Goal: Information Seeking & Learning: Compare options

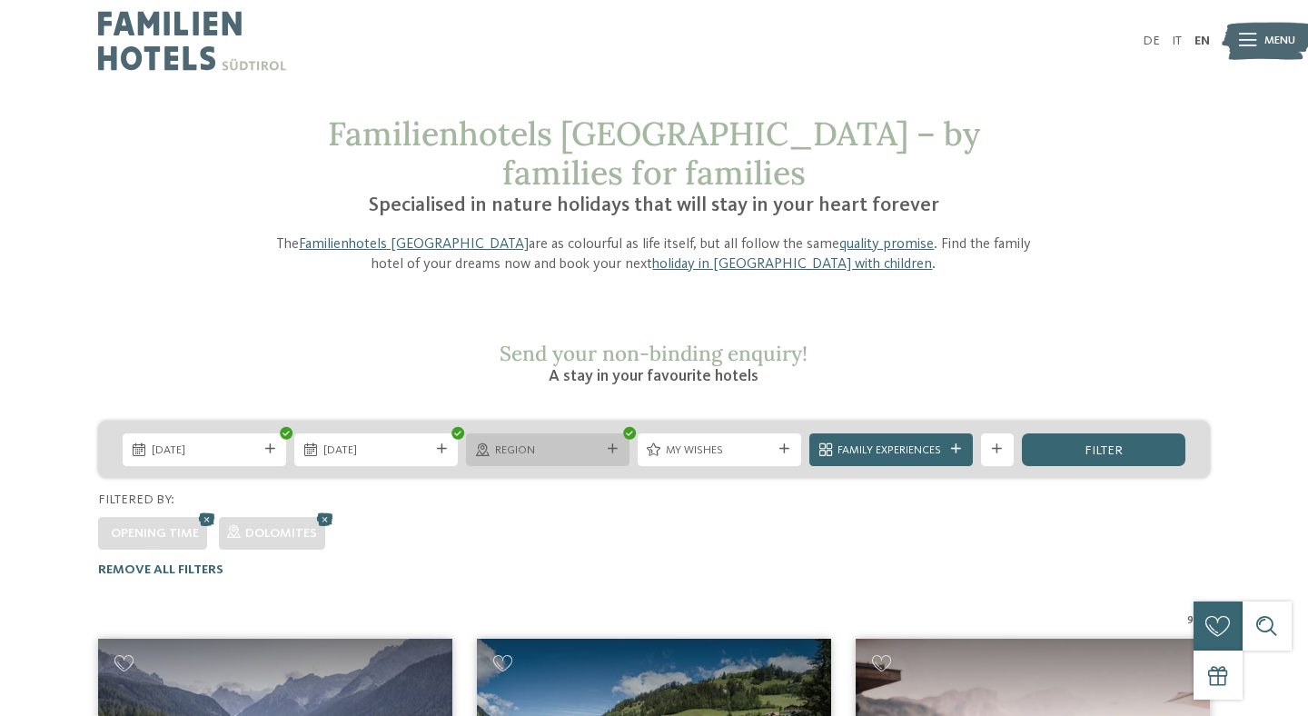
click at [604, 440] on div "Region" at bounding box center [547, 448] width 114 height 17
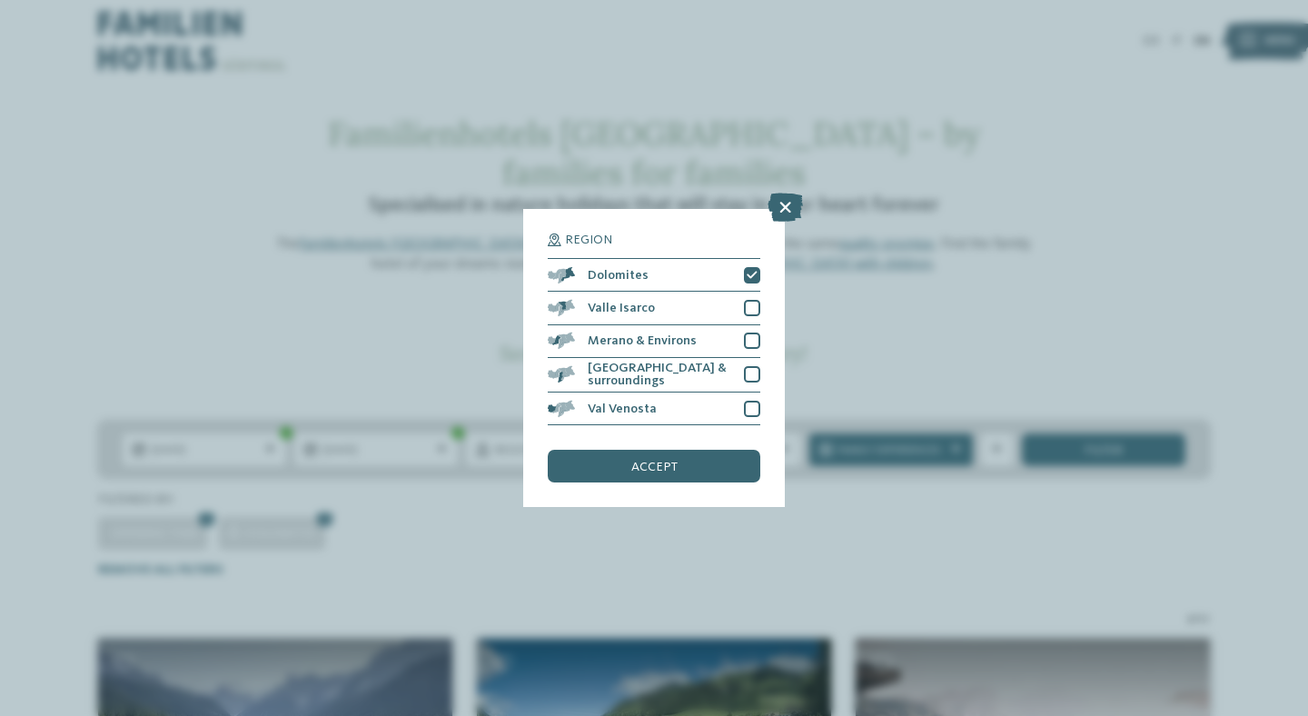
click at [367, 521] on div "Region Dolomites" at bounding box center [654, 358] width 1308 height 716
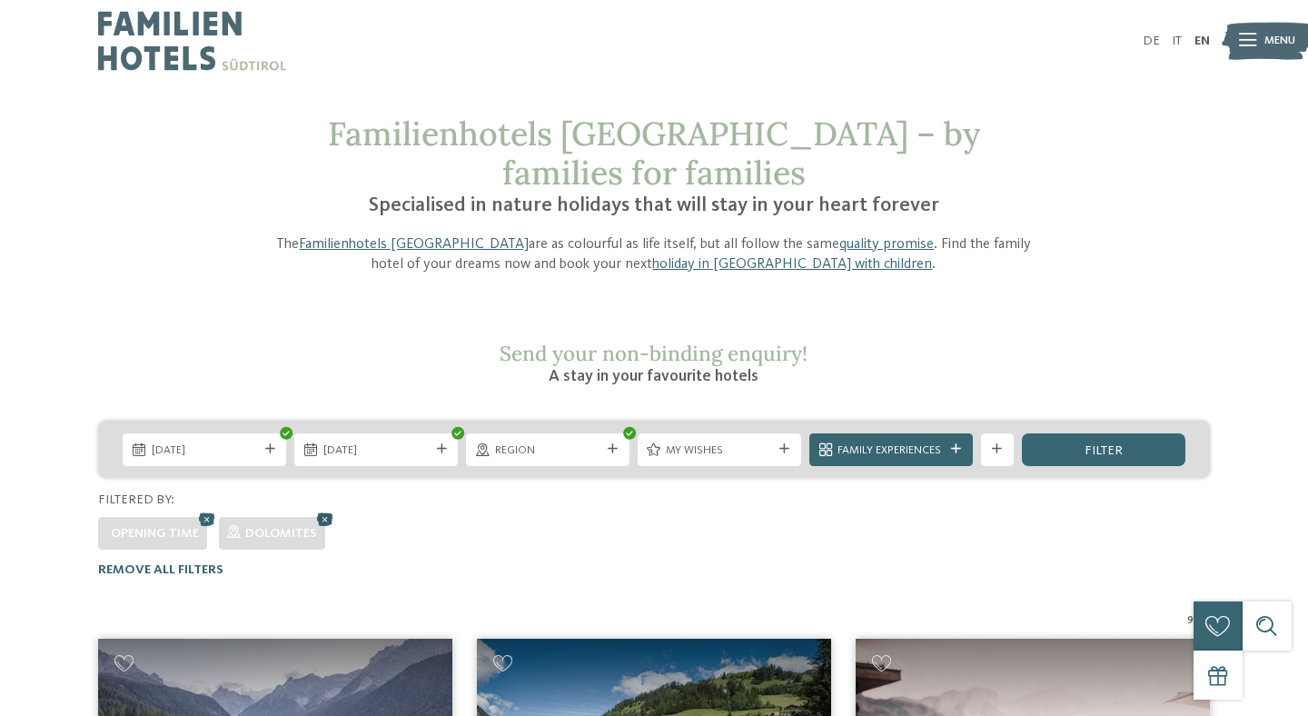
click at [328, 508] on icon at bounding box center [324, 519] width 25 height 22
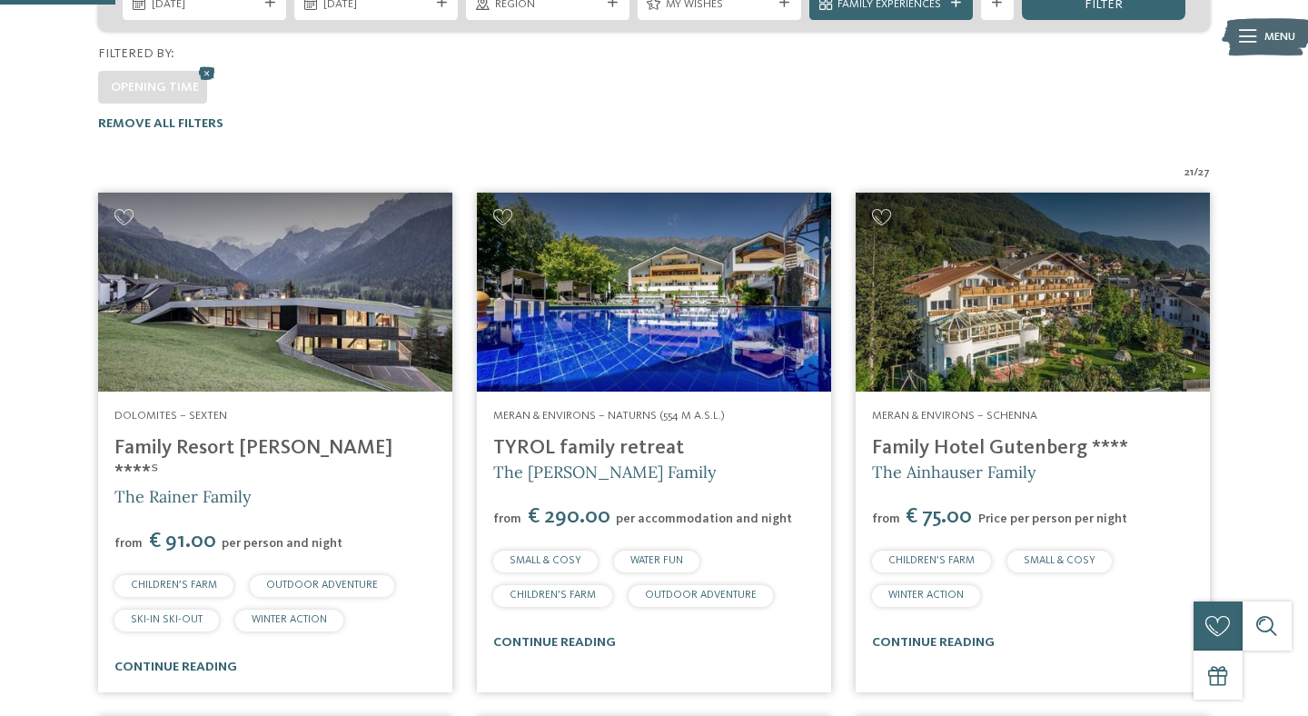
scroll to position [350, 0]
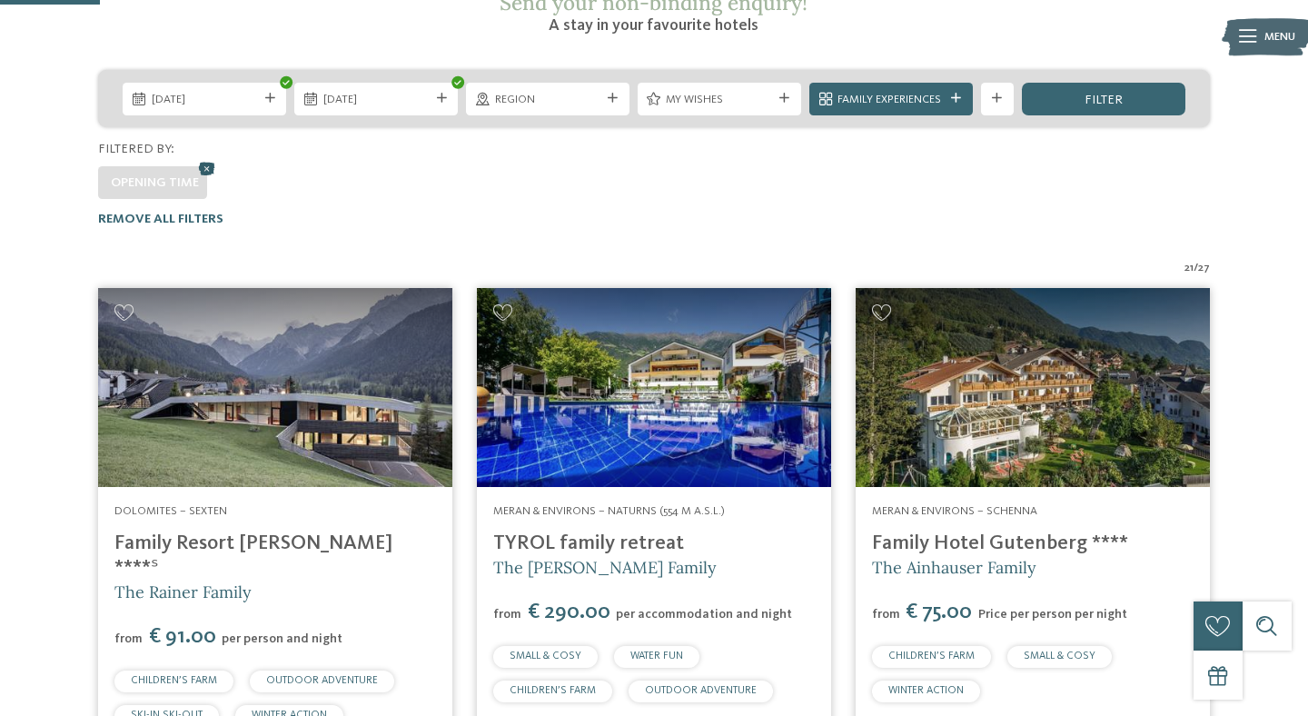
click at [213, 157] on icon at bounding box center [206, 168] width 25 height 22
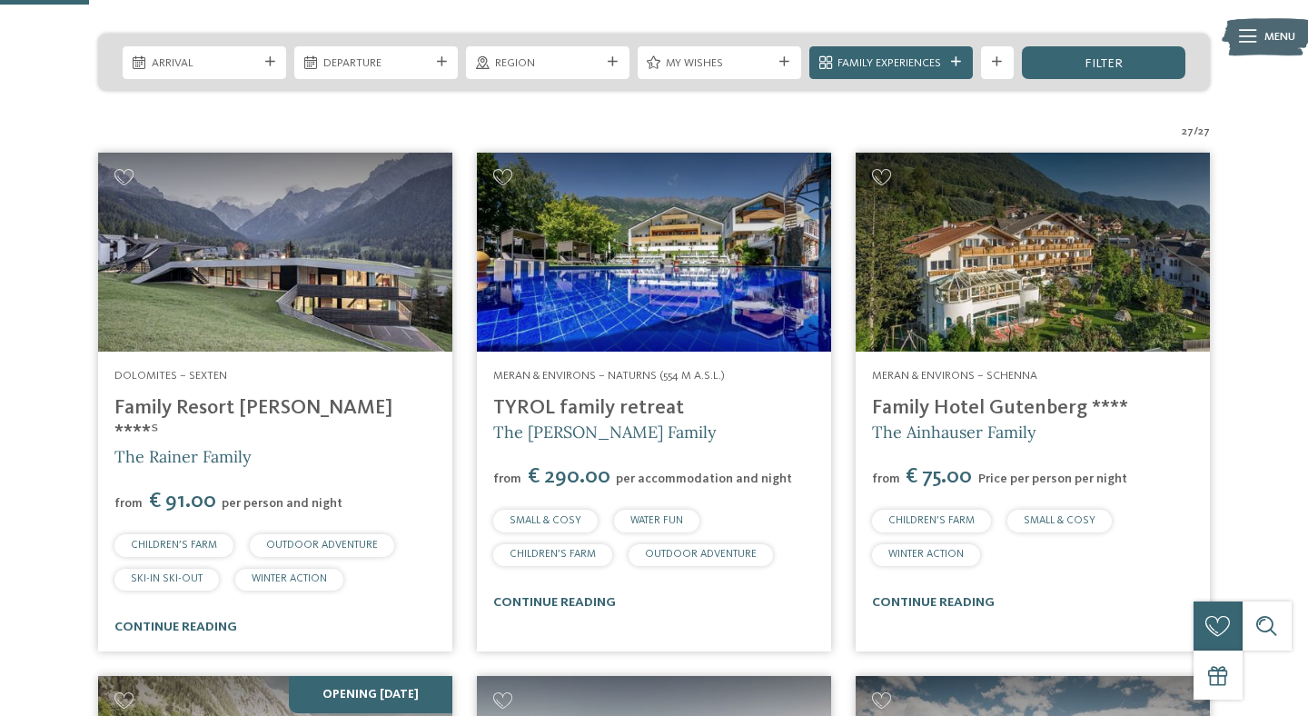
scroll to position [388, 0]
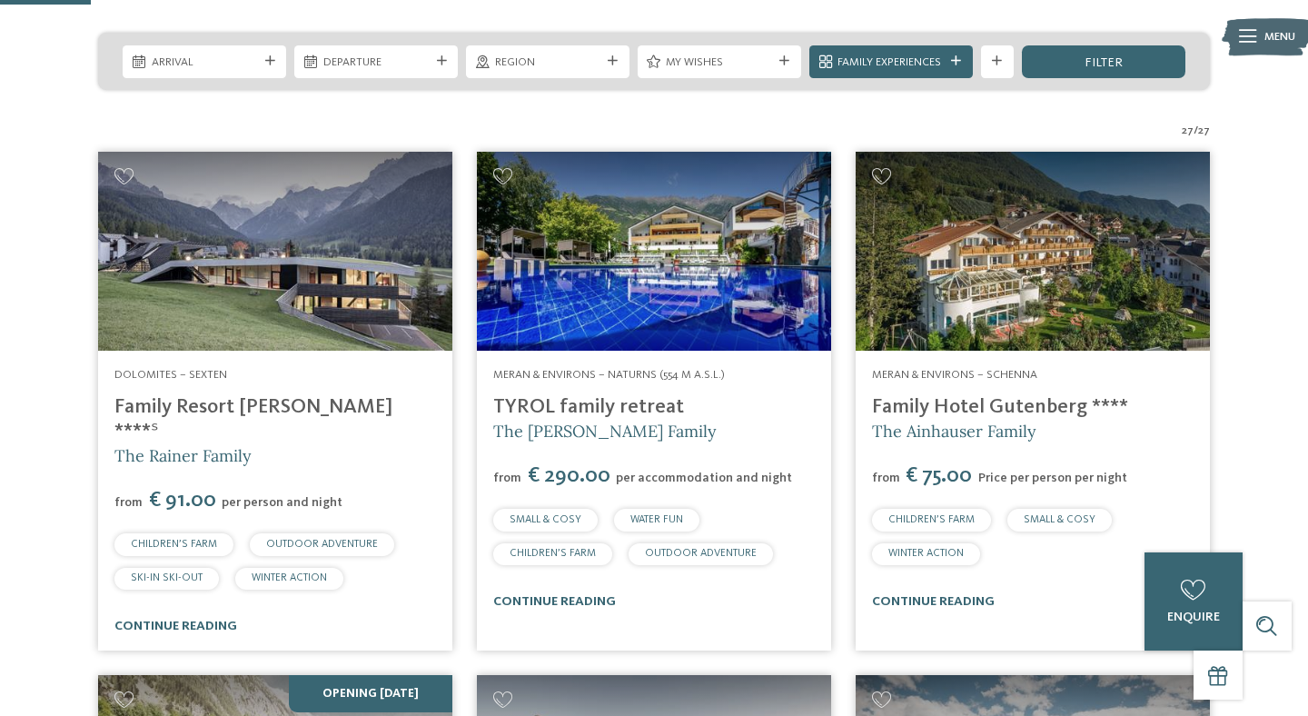
click at [696, 297] on img at bounding box center [654, 251] width 354 height 199
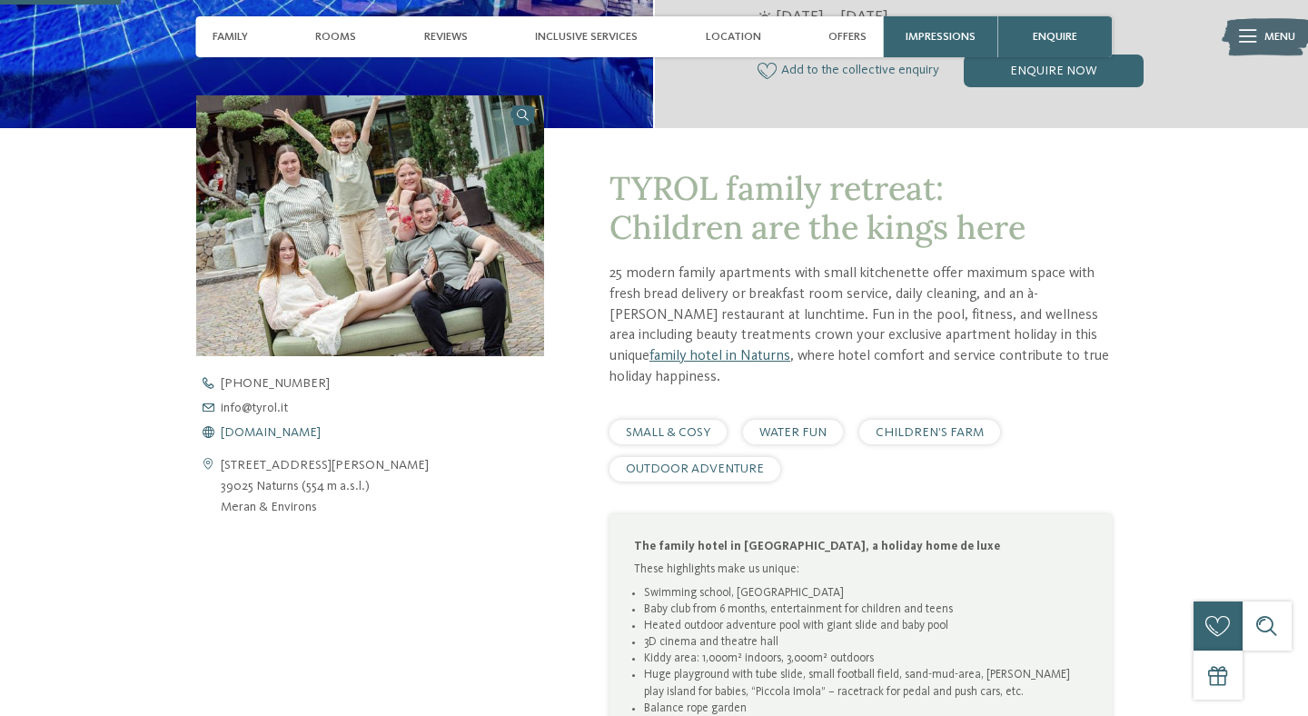
click at [264, 434] on span "www.tyrol.it" at bounding box center [271, 432] width 100 height 13
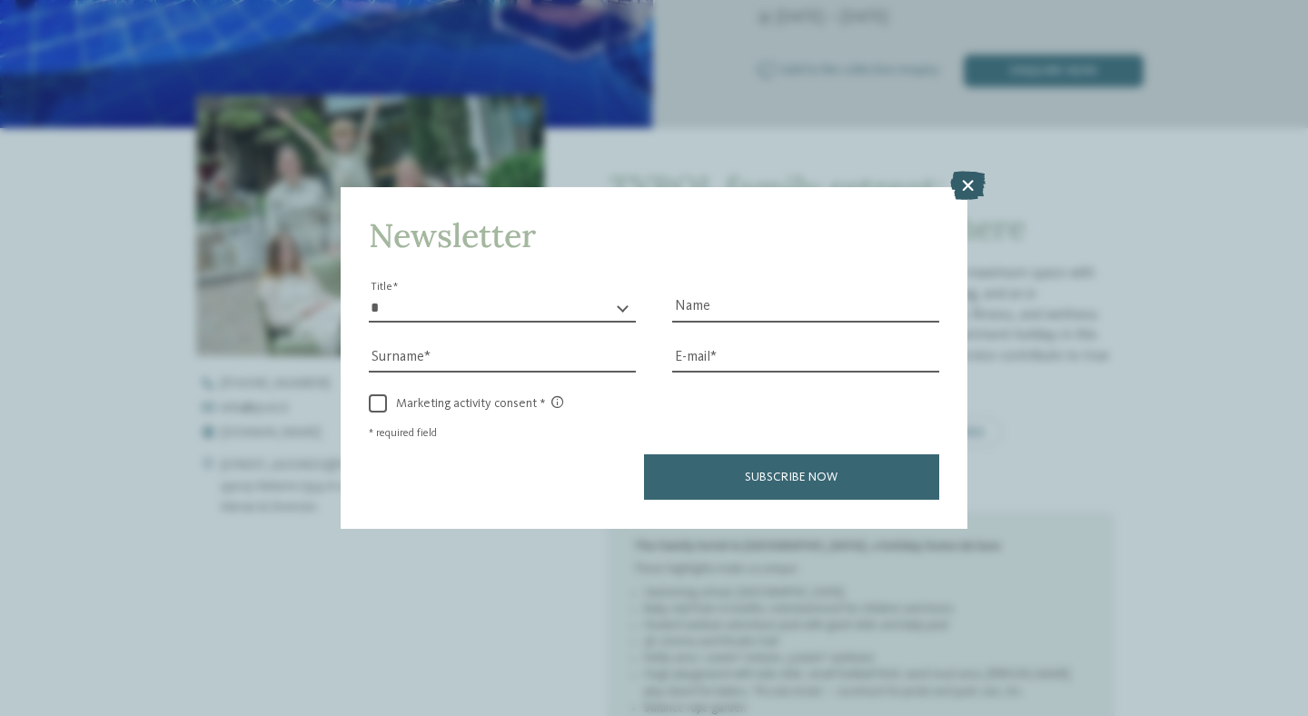
click at [971, 196] on icon at bounding box center [967, 186] width 35 height 29
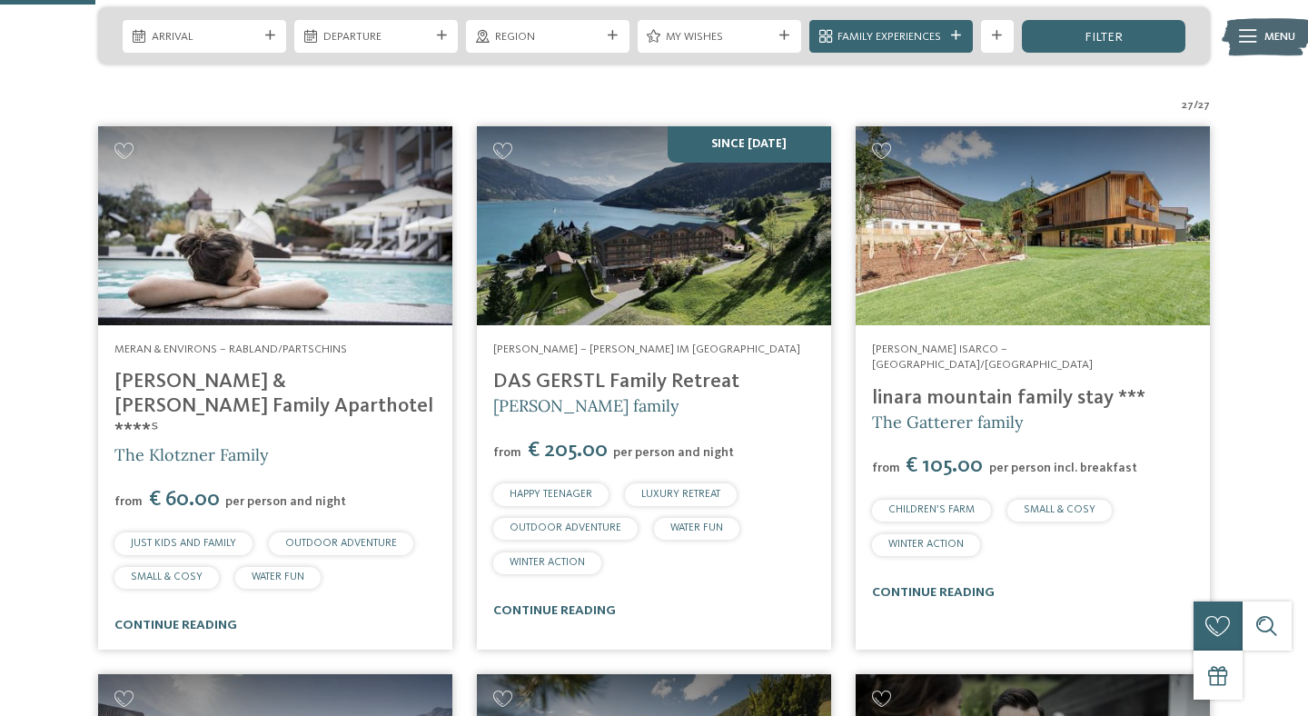
scroll to position [411, 0]
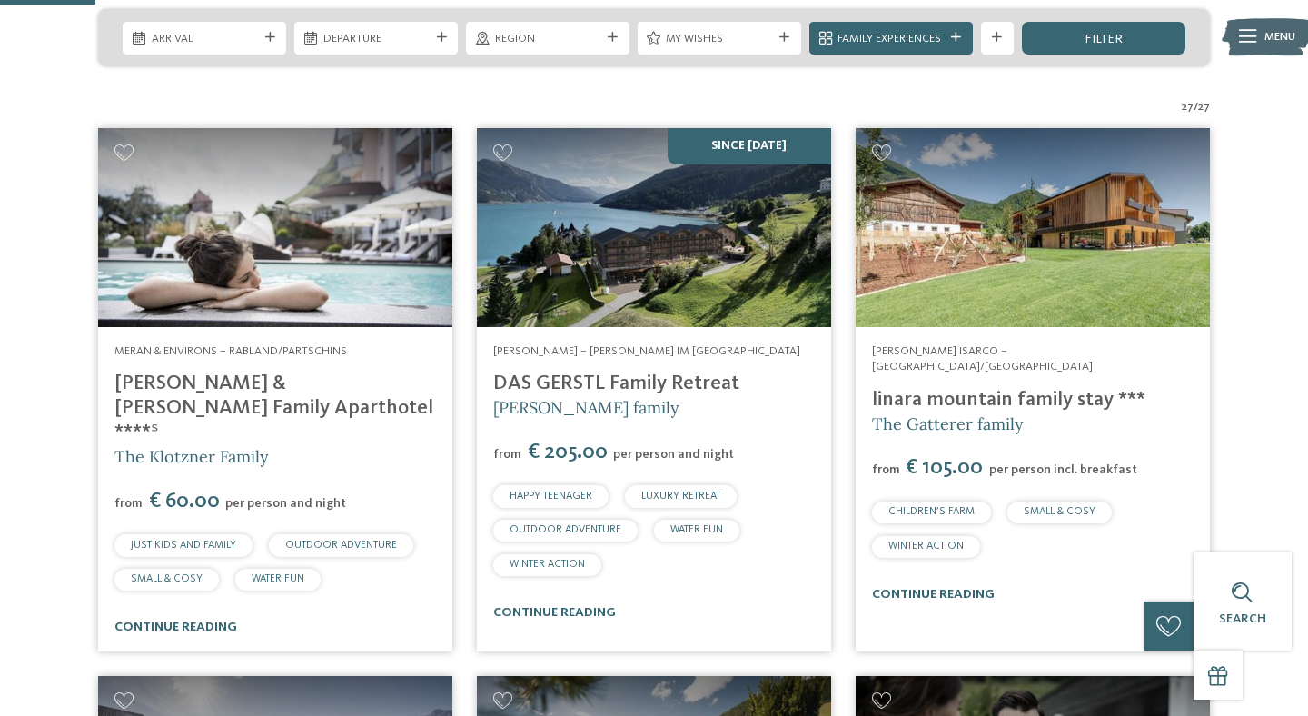
click at [961, 178] on img at bounding box center [1032, 227] width 354 height 199
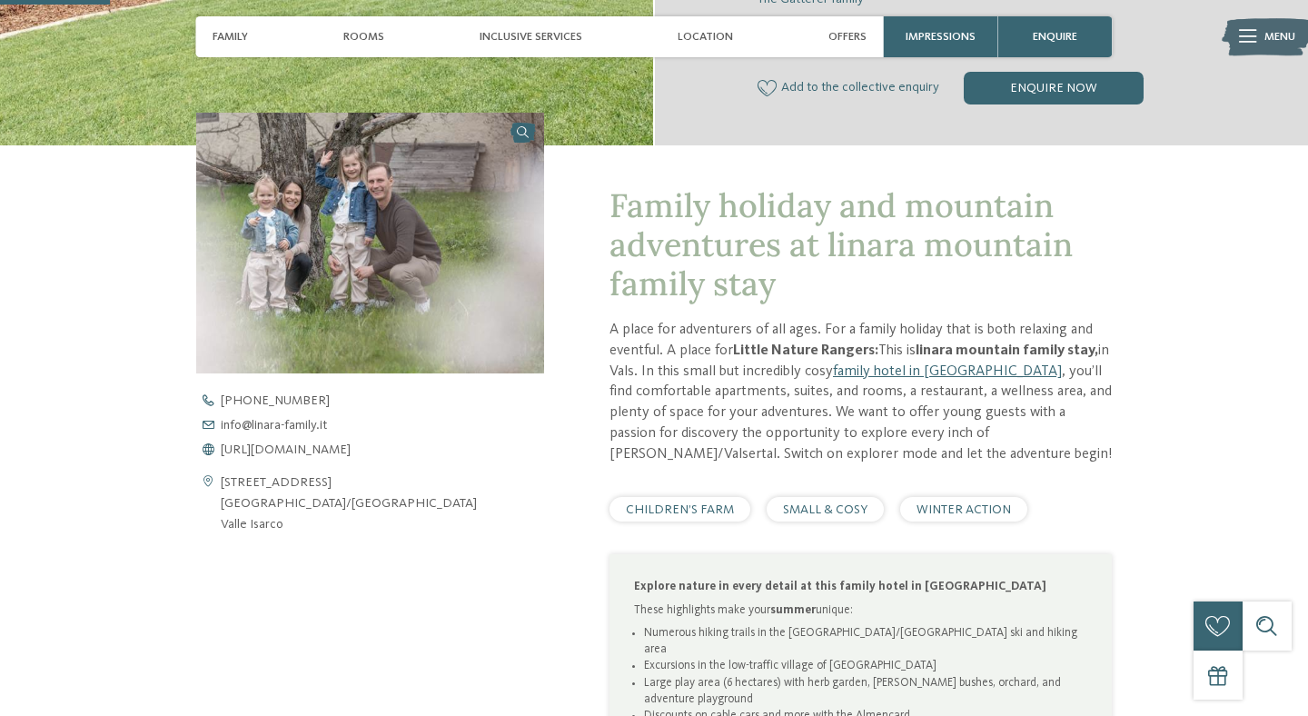
scroll to position [443, 0]
click at [302, 448] on span "https://www.linara-family.it/en" at bounding box center [286, 448] width 130 height 13
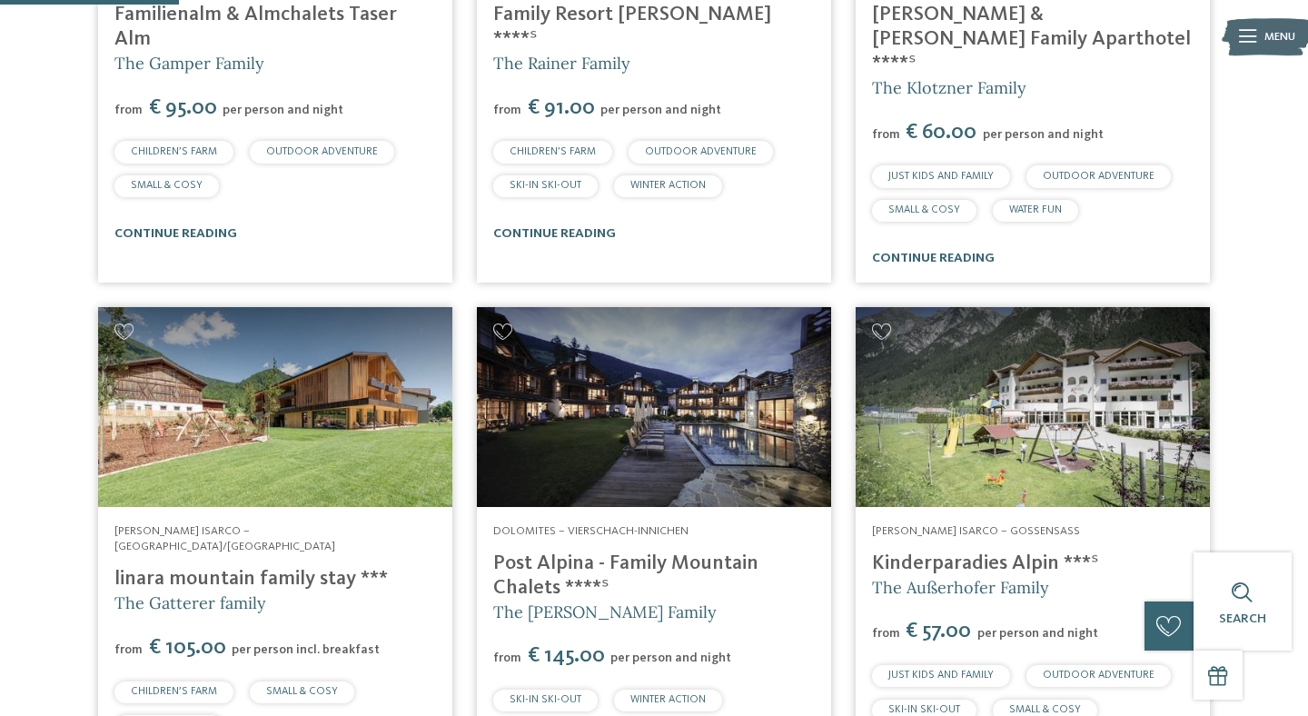
scroll to position [782, 0]
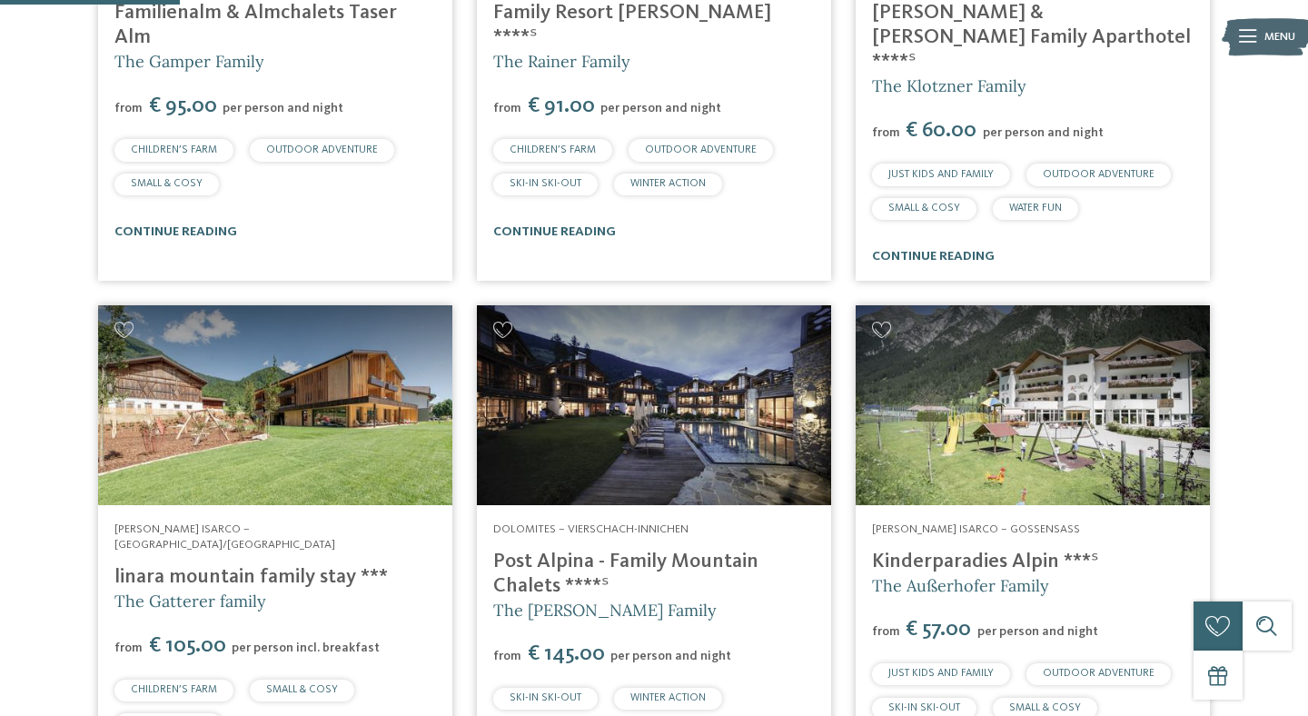
click at [1013, 305] on img at bounding box center [1032, 404] width 354 height 199
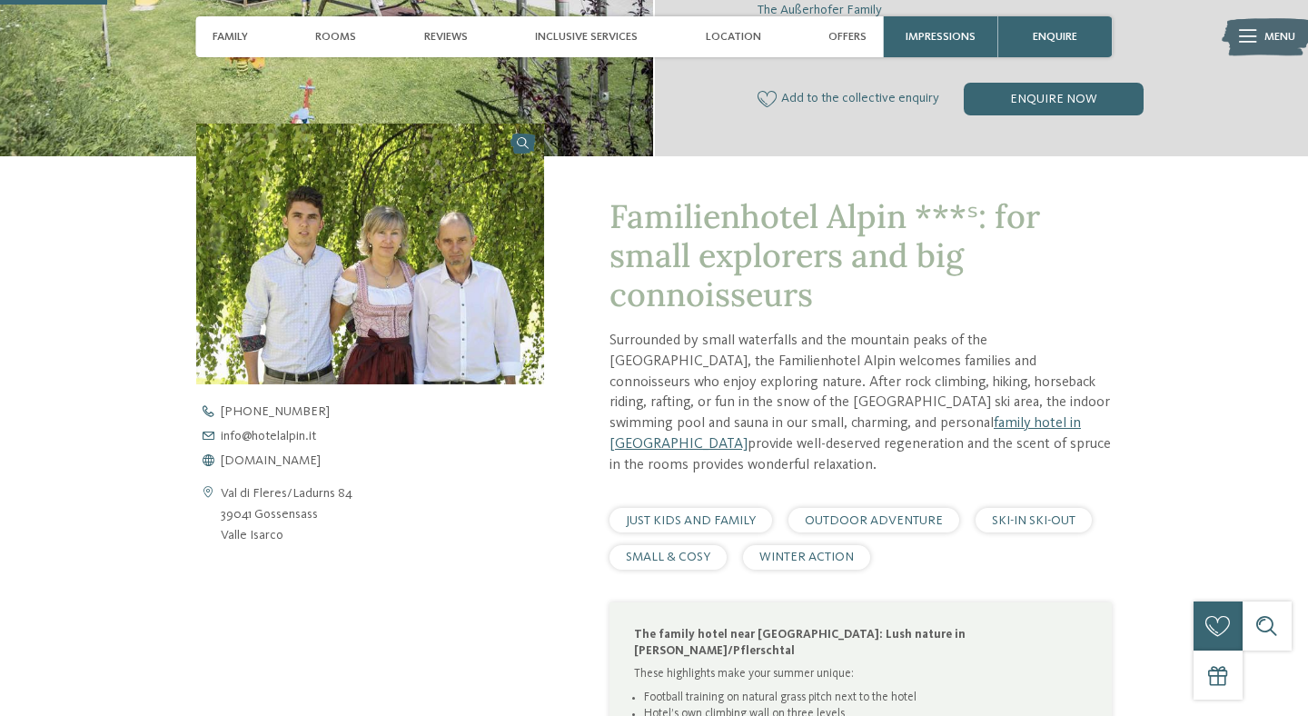
scroll to position [439, 0]
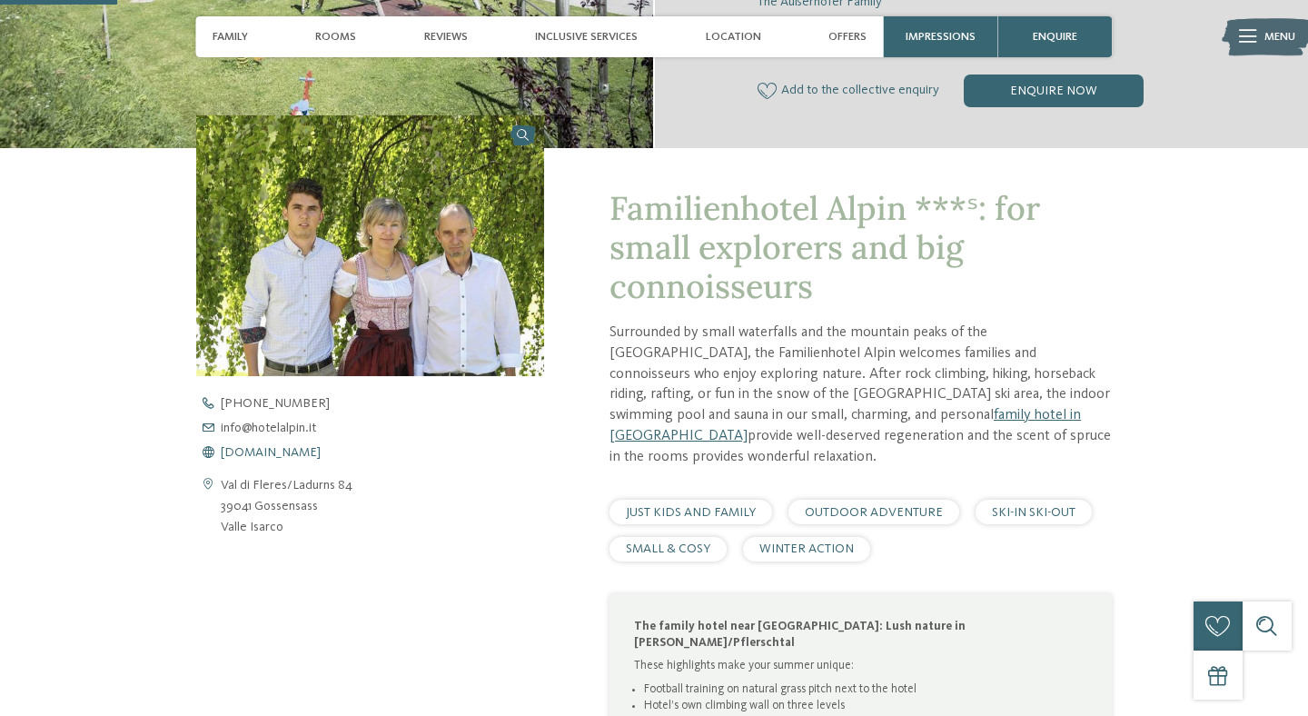
click at [293, 454] on span "www.hotelalpin.it" at bounding box center [271, 452] width 100 height 13
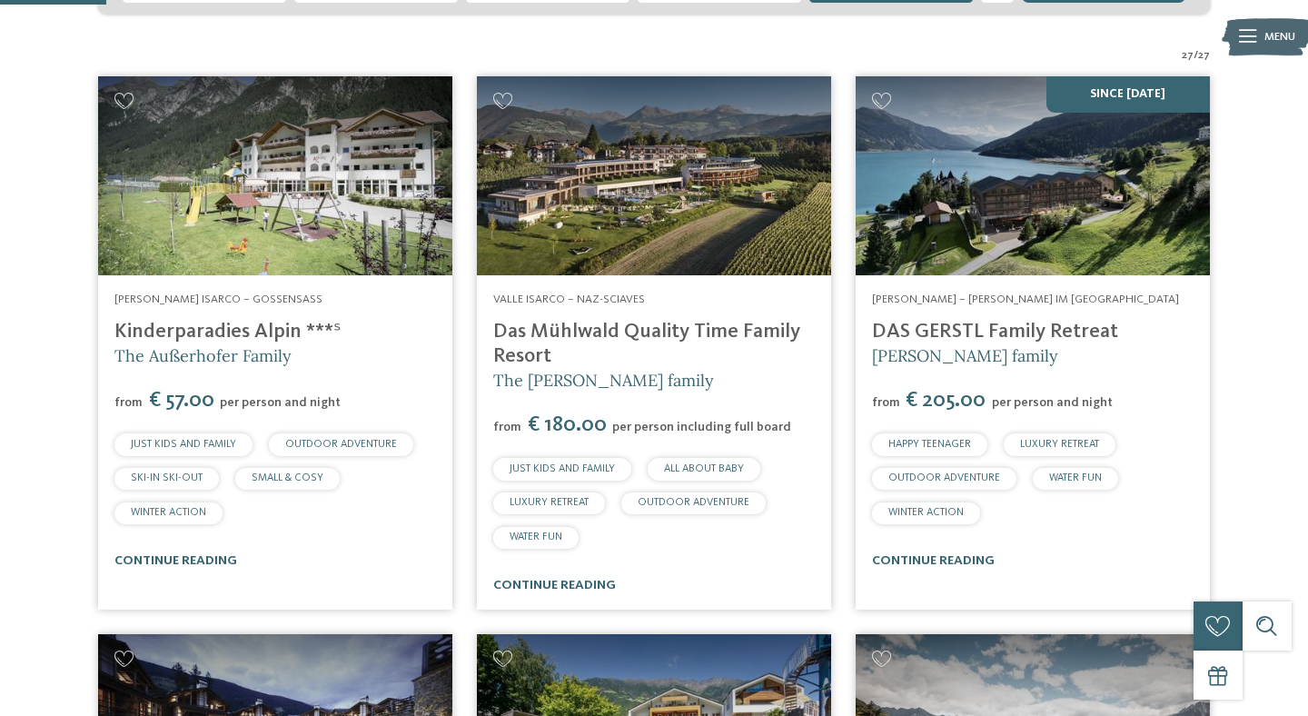
click at [624, 174] on img at bounding box center [654, 175] width 354 height 199
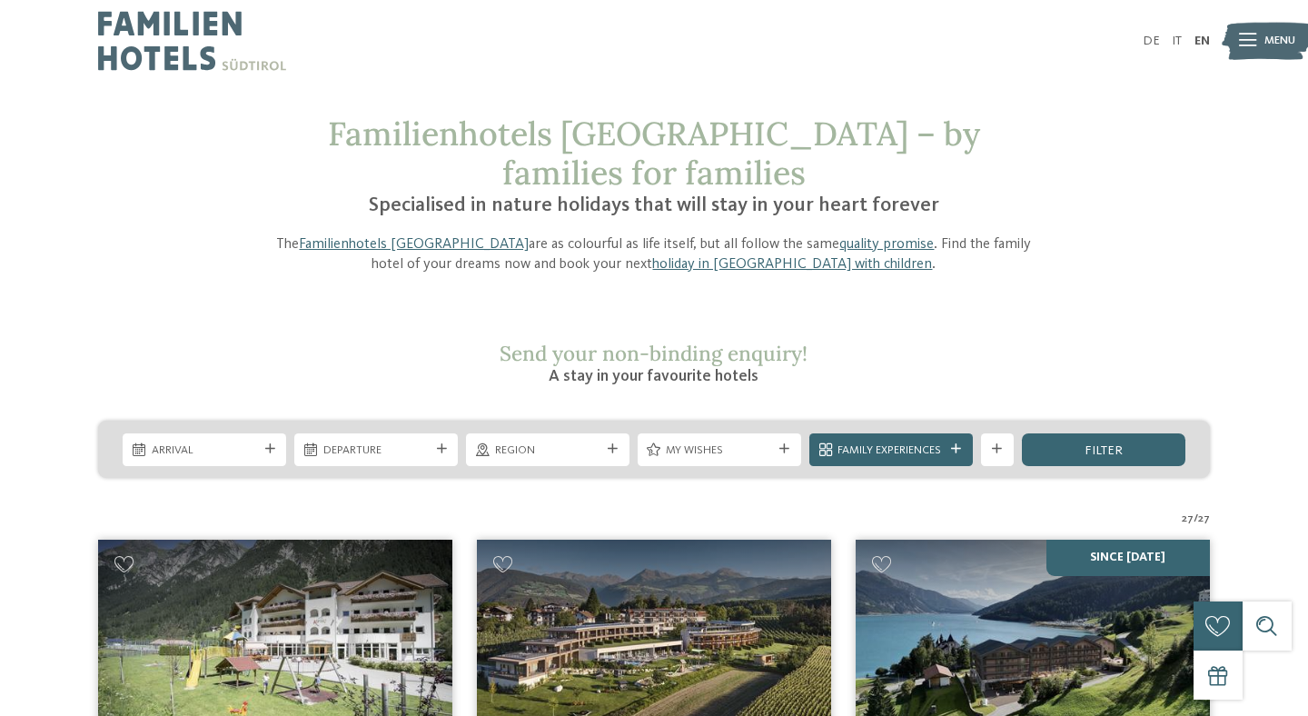
click at [1110, 420] on div "Arrival Departure" at bounding box center [653, 448] width 1111 height 57
click at [1111, 433] on div "filter" at bounding box center [1103, 449] width 163 height 33
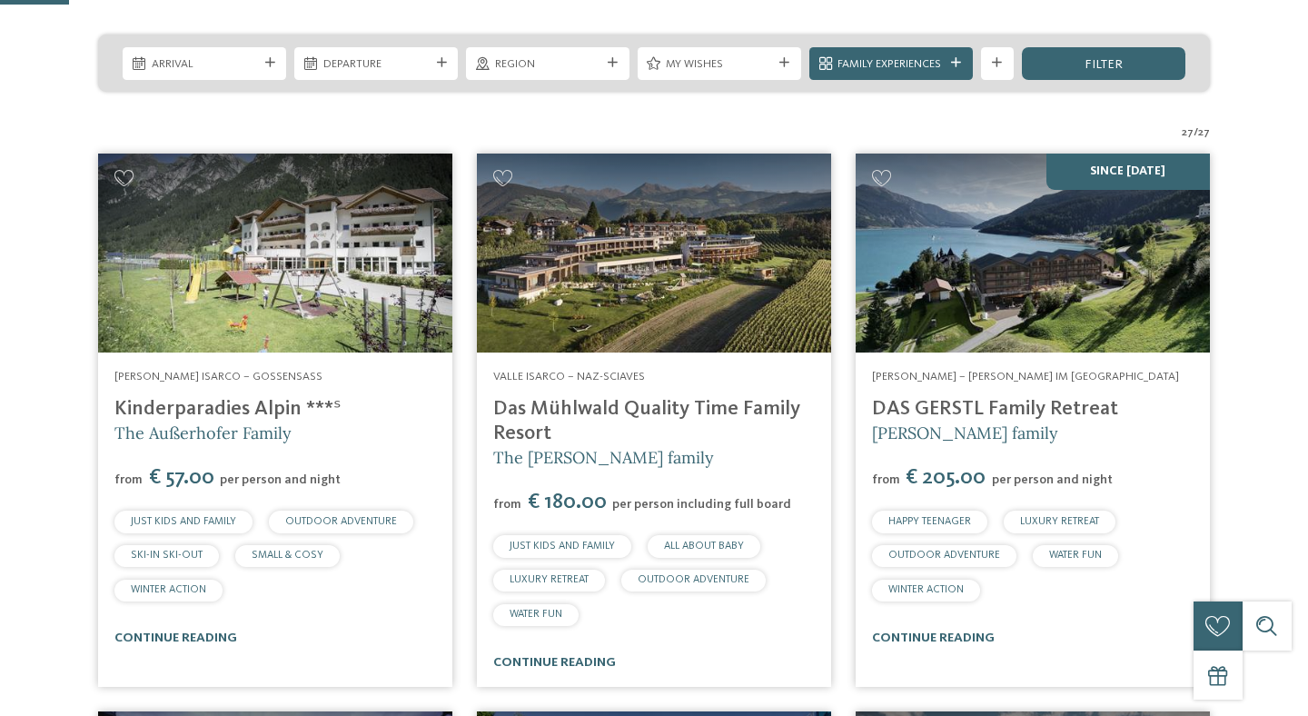
scroll to position [388, 0]
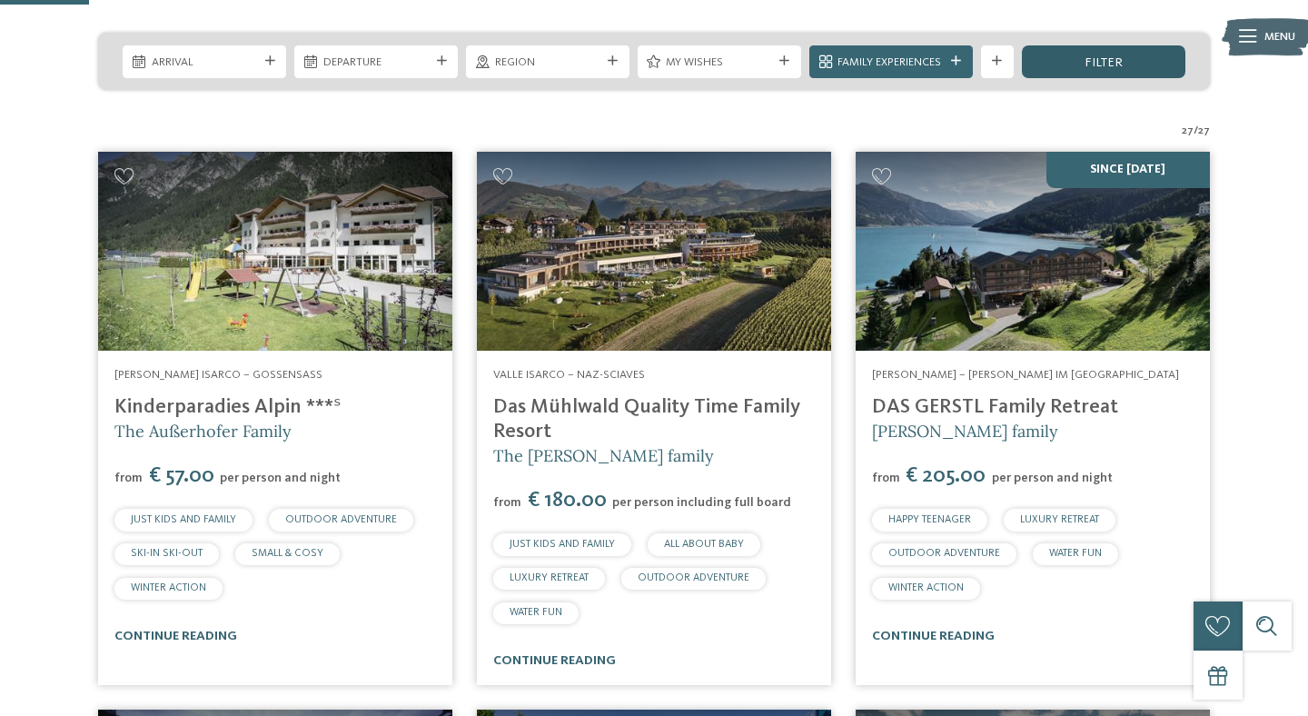
click at [1081, 45] on div "filter" at bounding box center [1103, 61] width 163 height 33
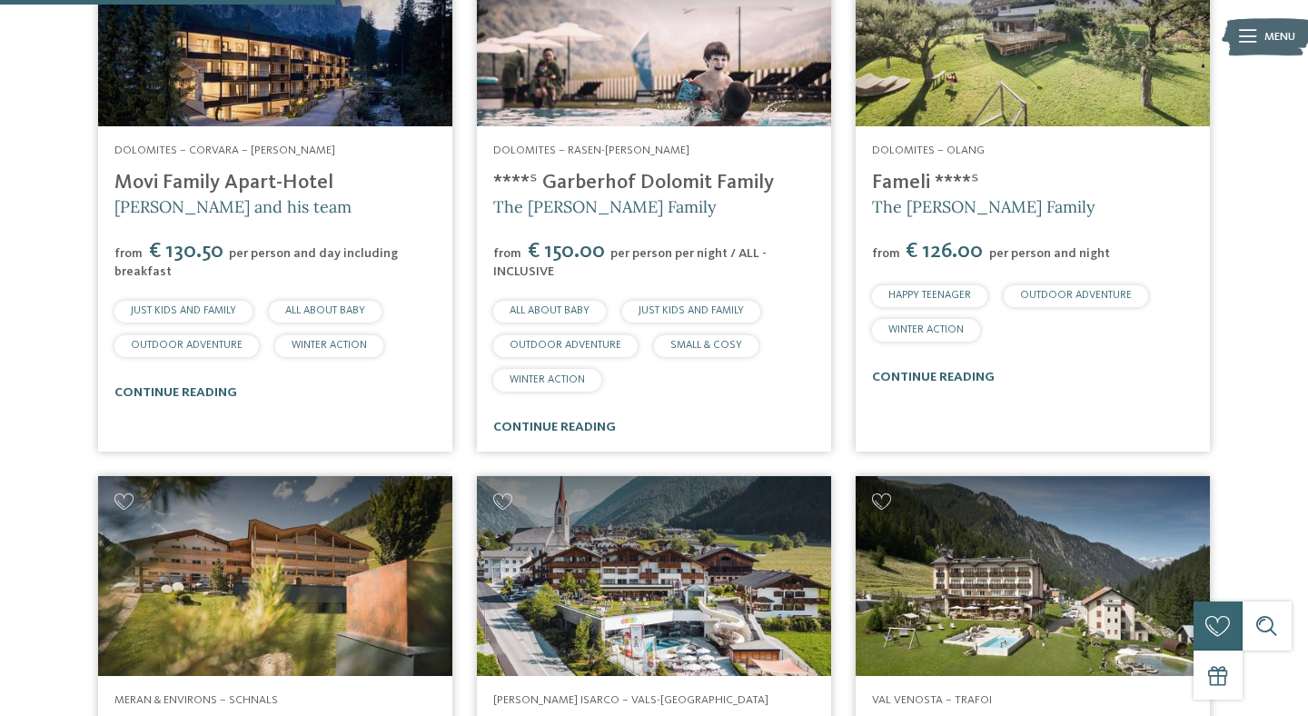
scroll to position [1997, 0]
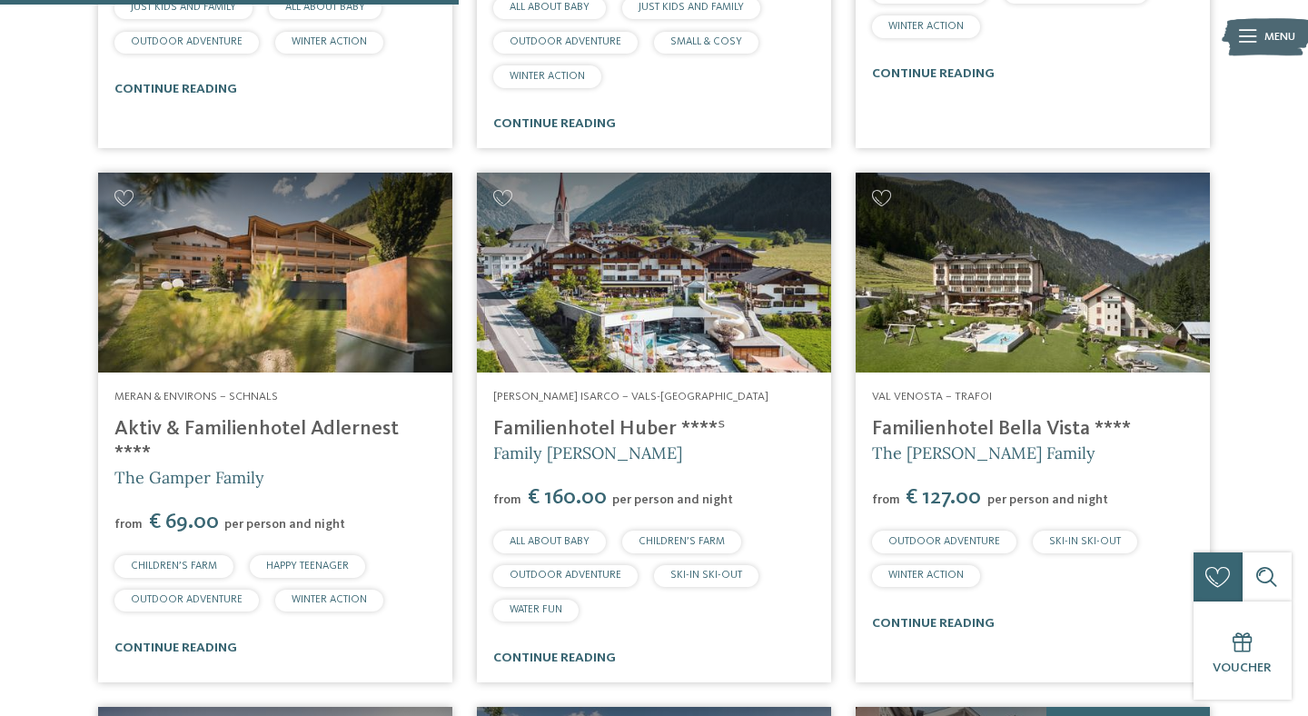
click at [1023, 299] on img at bounding box center [1032, 272] width 354 height 199
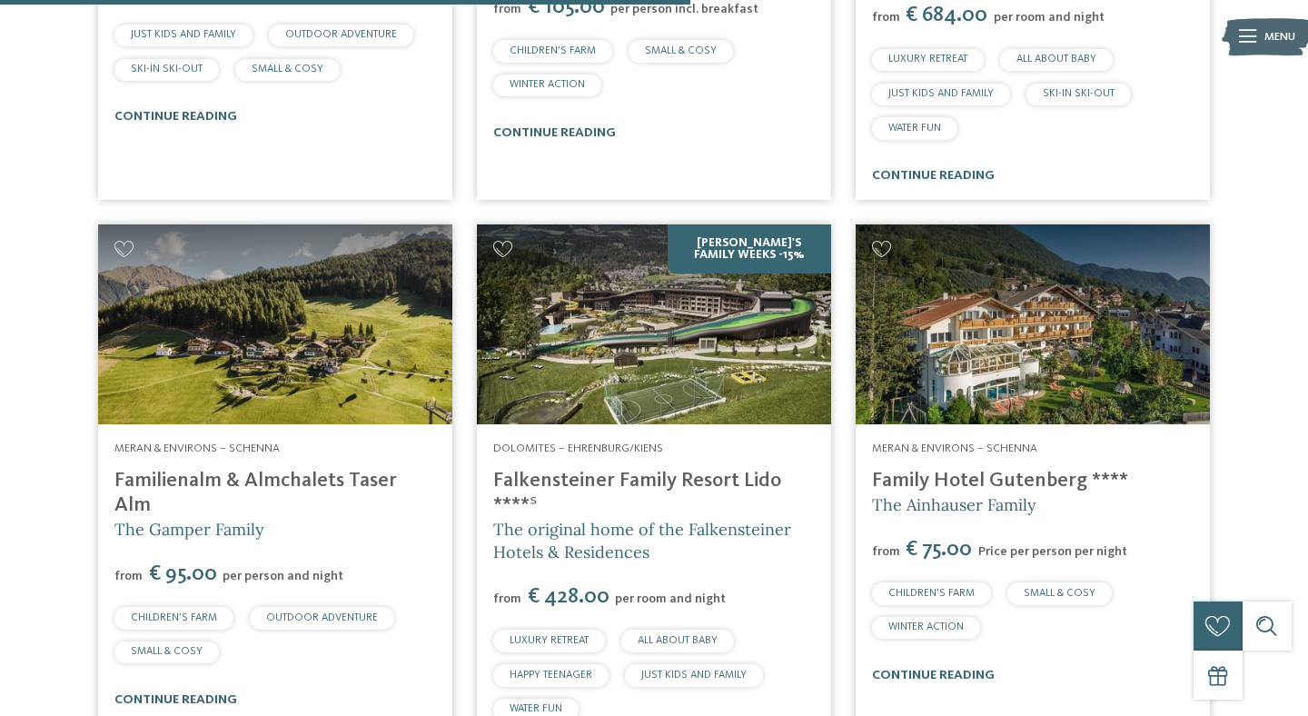
scroll to position [3055, 0]
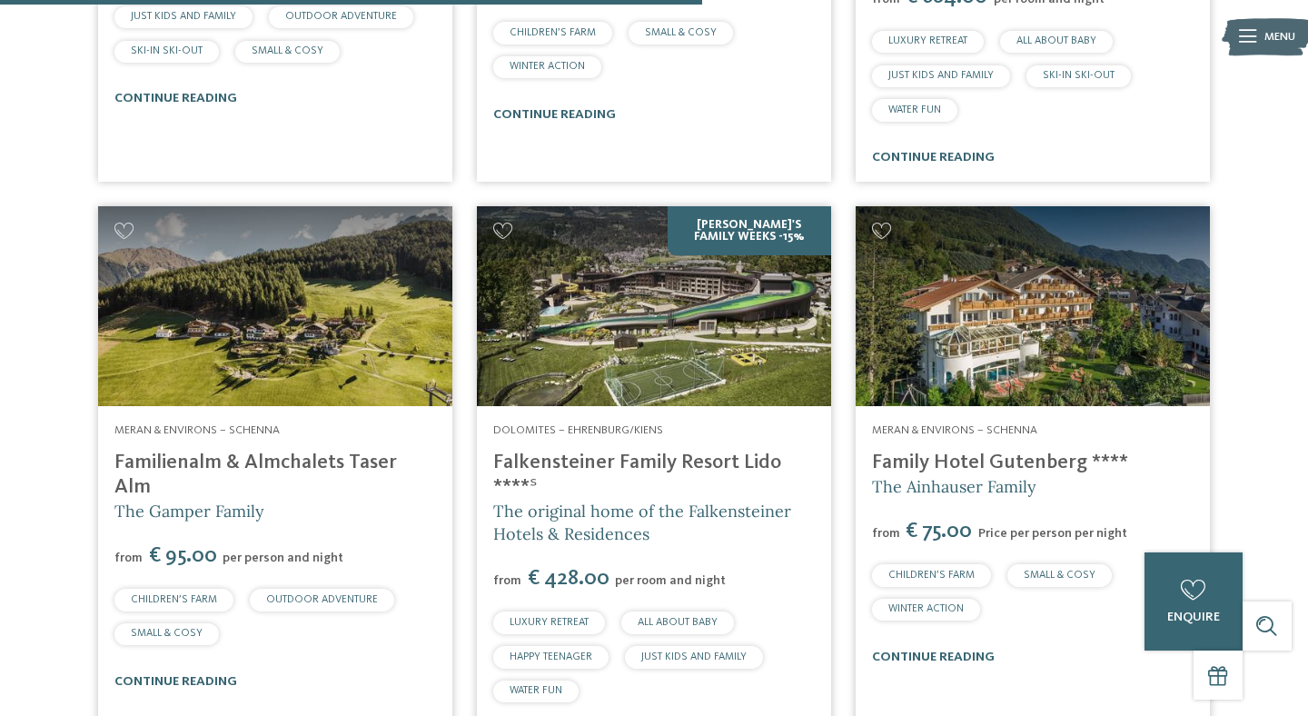
click at [332, 289] on img at bounding box center [275, 305] width 354 height 199
click at [1155, 321] on img at bounding box center [1032, 305] width 354 height 199
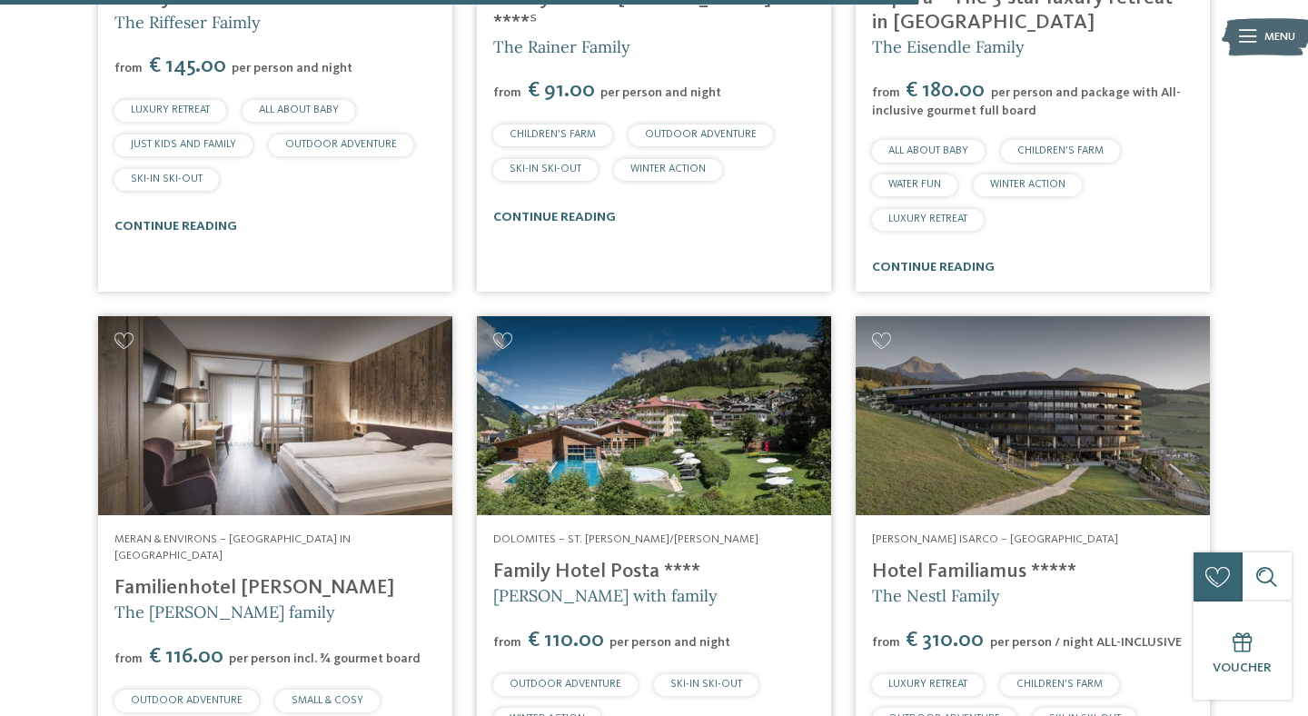
scroll to position [4118, 0]
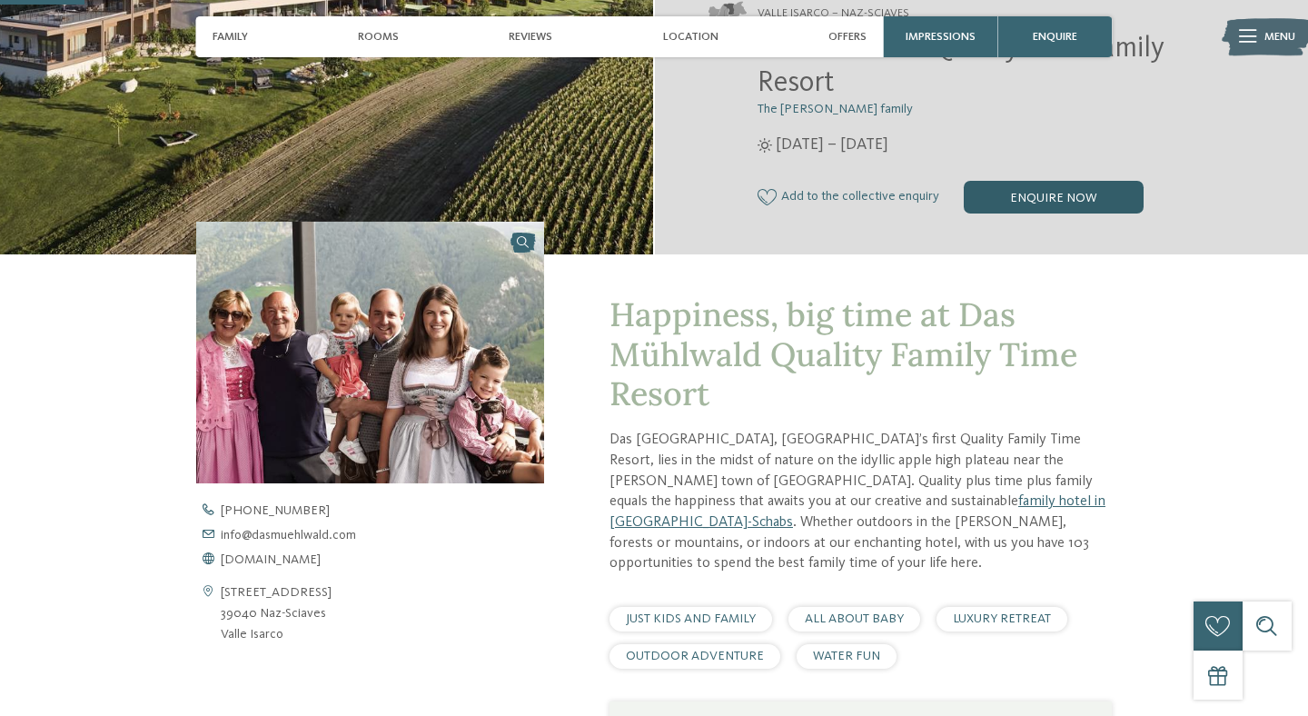
click at [1025, 212] on div "enquire now" at bounding box center [1053, 197] width 180 height 33
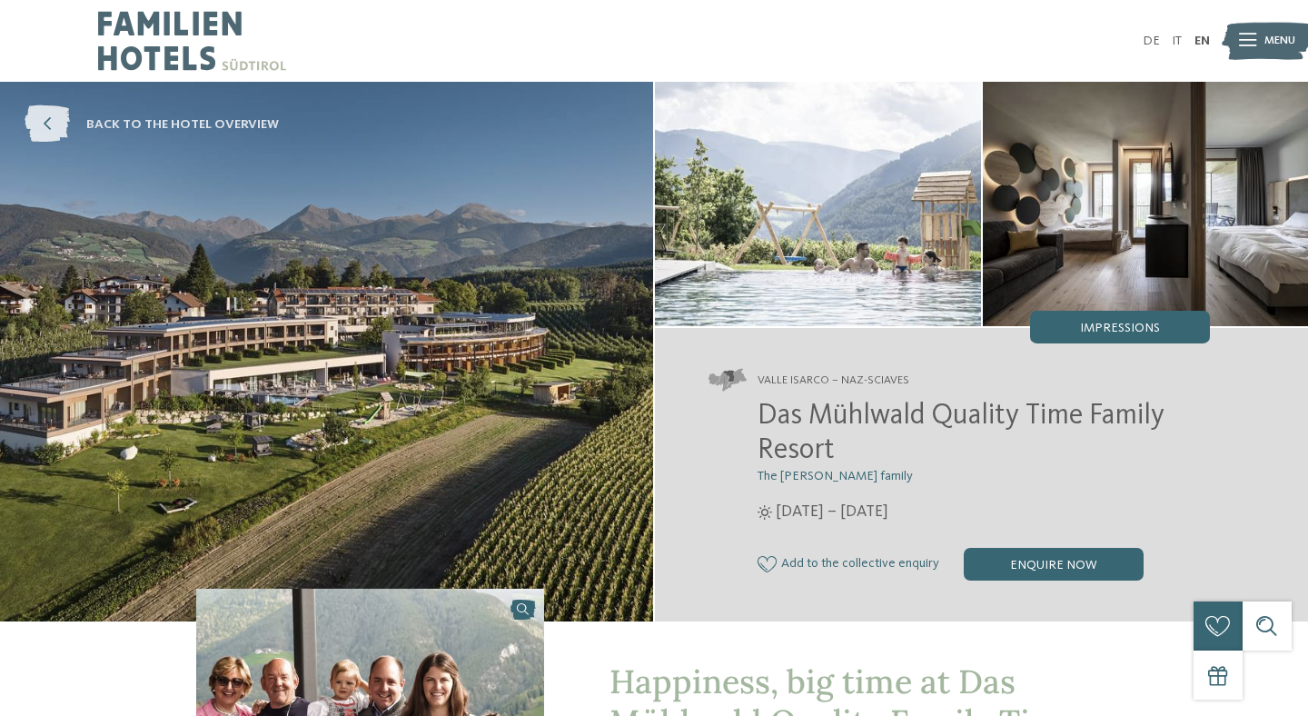
click at [188, 115] on span "back to the hotel overview" at bounding box center [182, 124] width 192 height 18
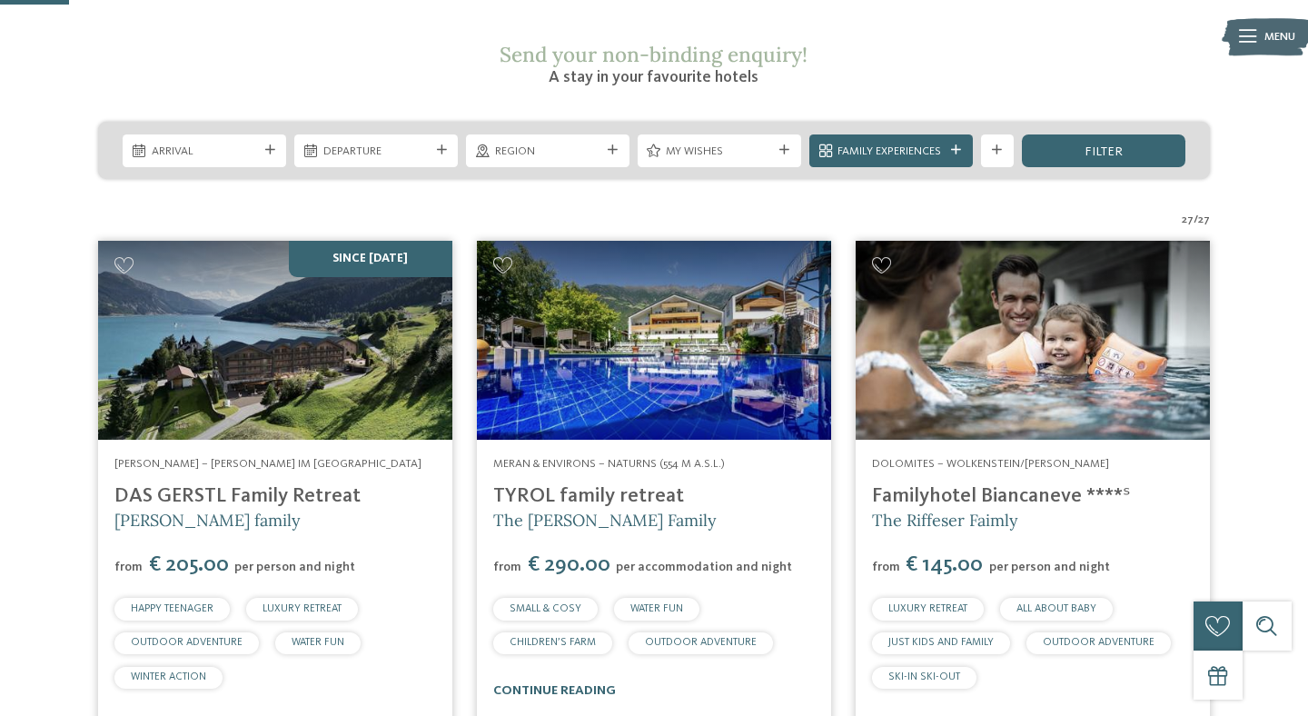
click at [732, 387] on img at bounding box center [654, 340] width 354 height 199
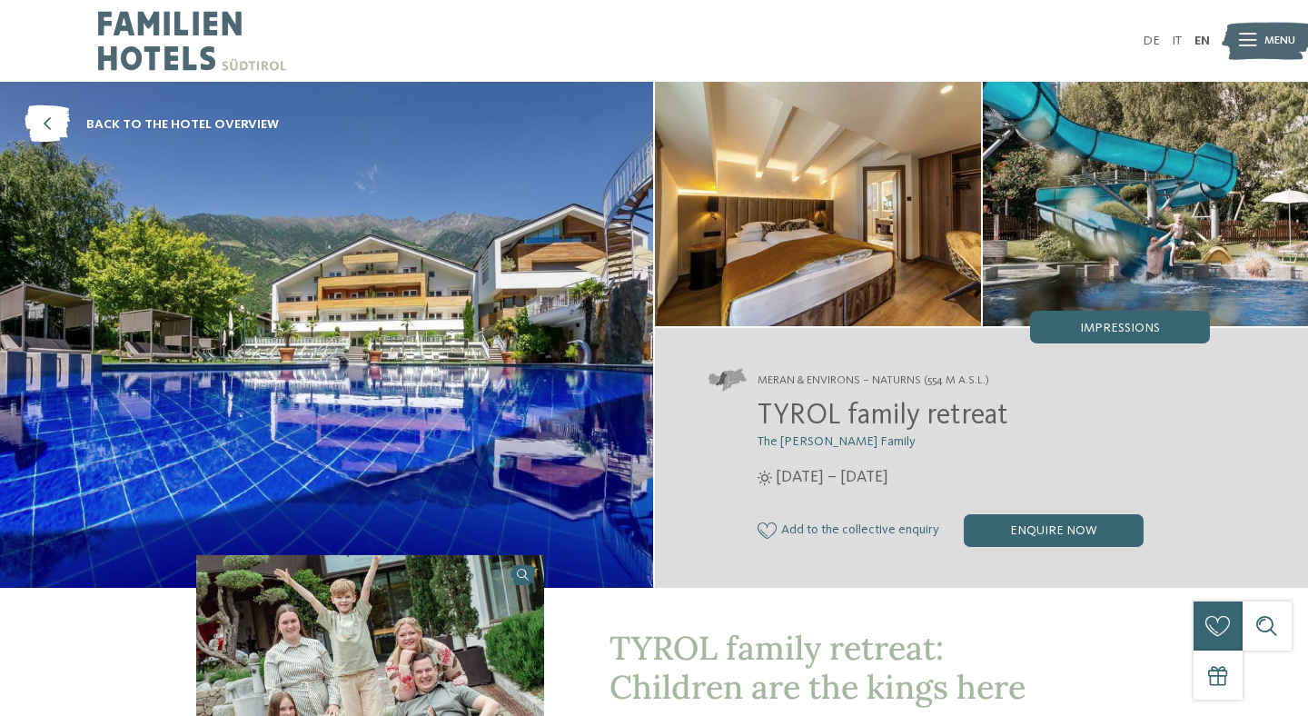
click at [993, 410] on span "TYROL family retreat" at bounding box center [882, 415] width 251 height 29
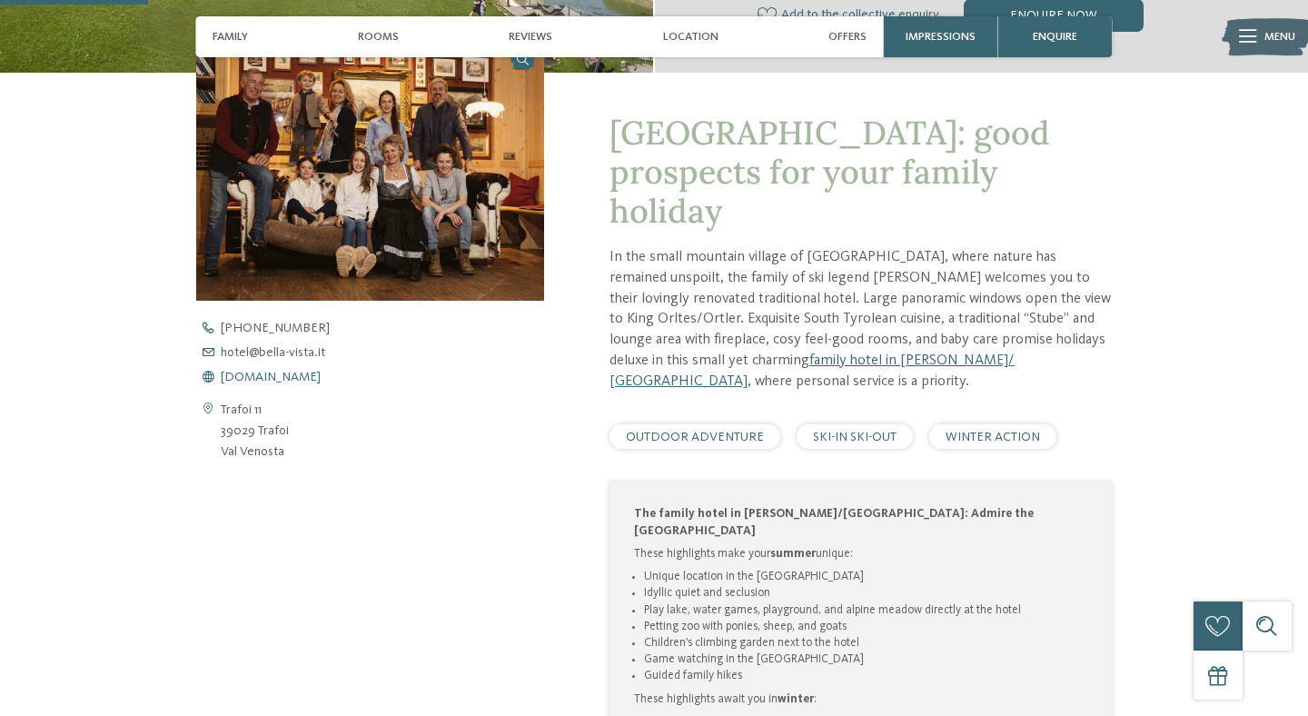
click at [281, 379] on span "[DOMAIN_NAME]" at bounding box center [271, 376] width 100 height 13
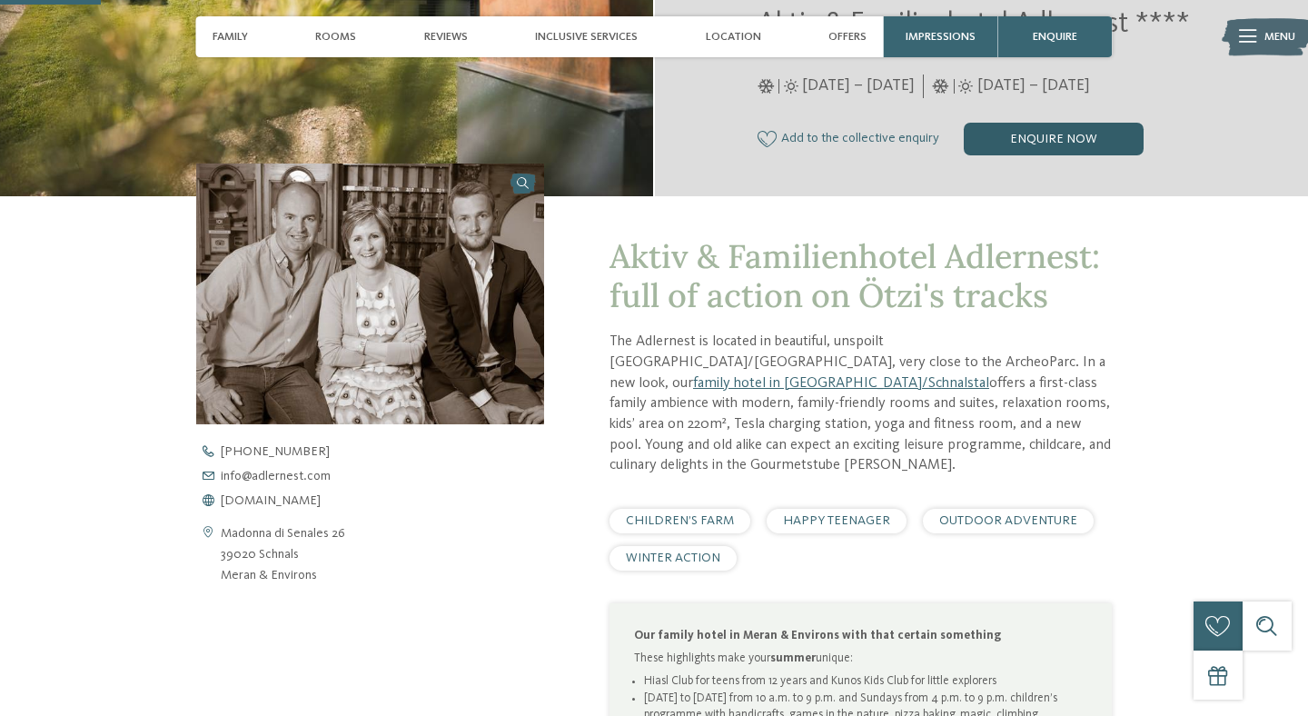
click at [1034, 142] on div "enquire now" at bounding box center [1053, 139] width 180 height 33
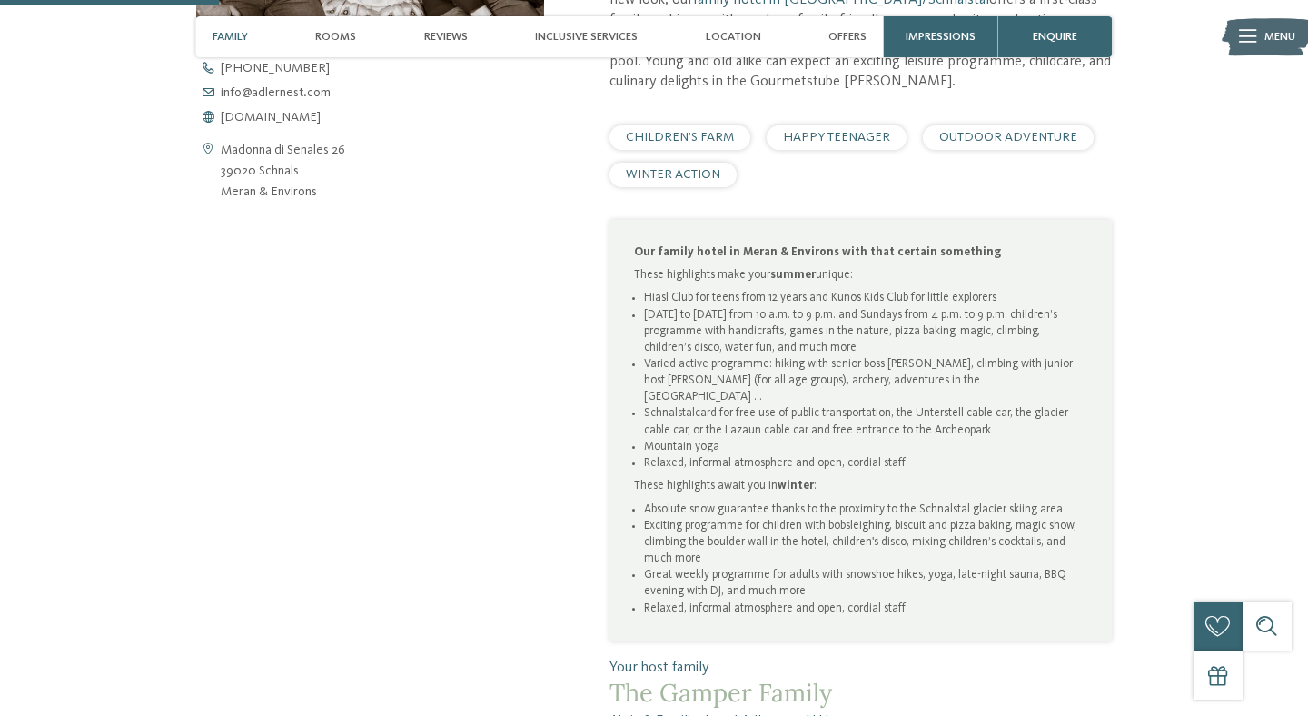
scroll to position [775, 0]
click at [298, 118] on span "www.adlernest.com" at bounding box center [271, 116] width 100 height 13
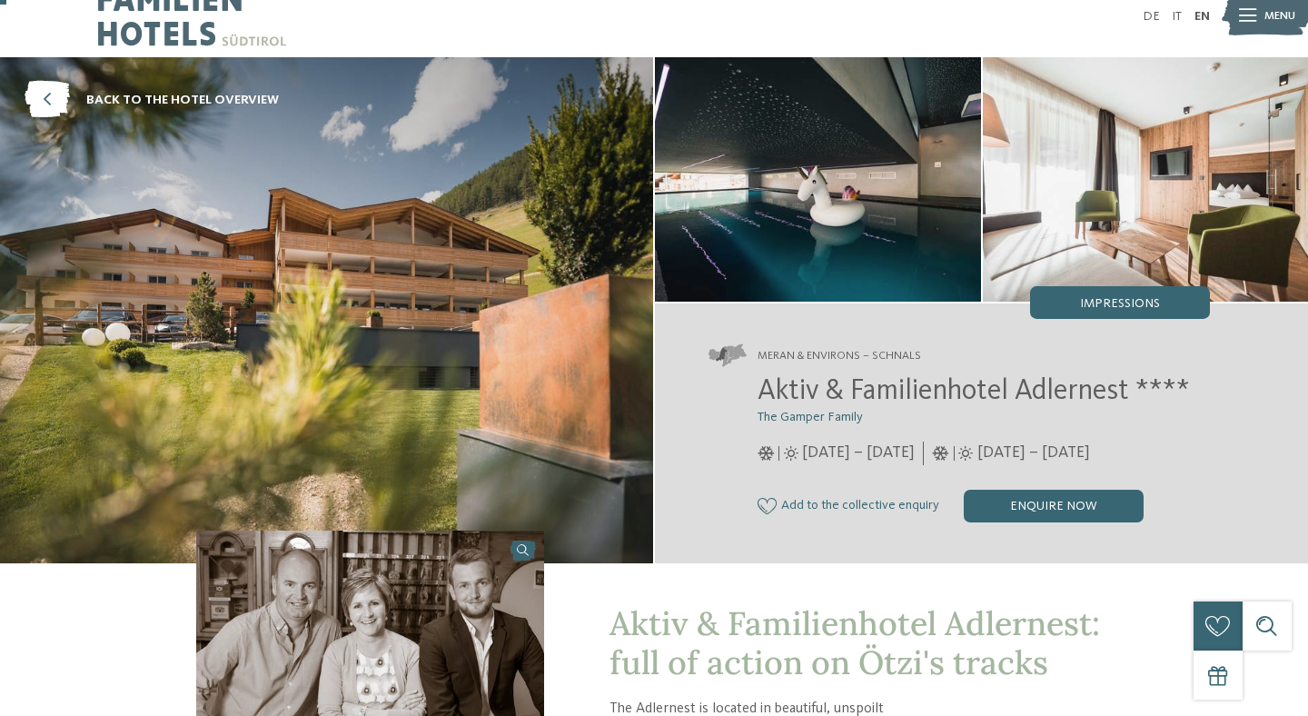
scroll to position [23, 0]
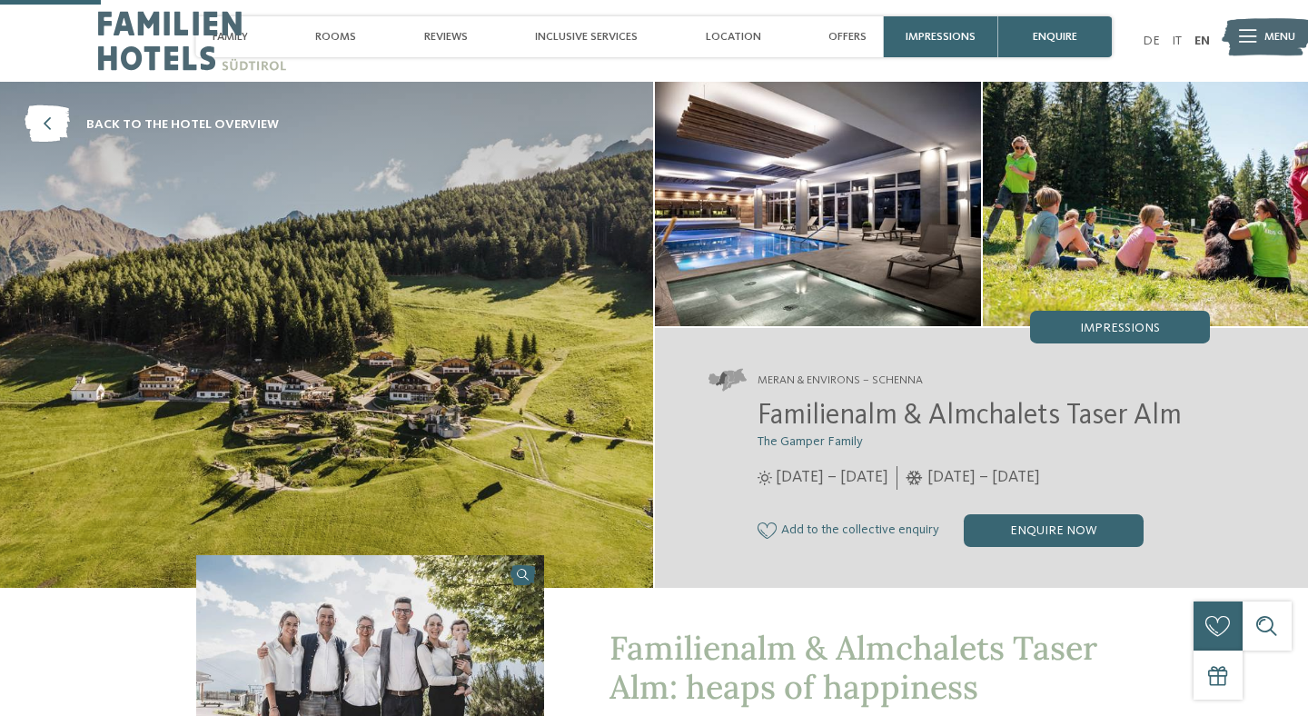
scroll to position [487, 0]
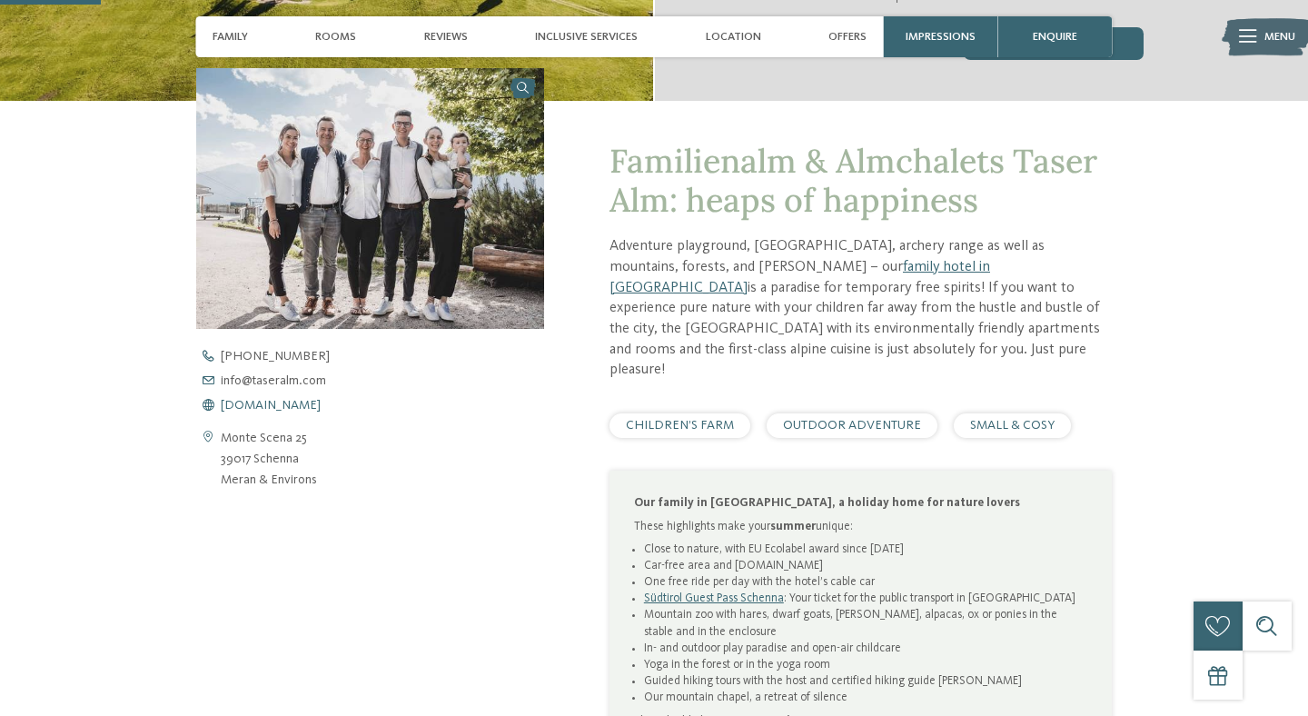
click at [311, 400] on span "www.taseralm.com" at bounding box center [271, 405] width 100 height 13
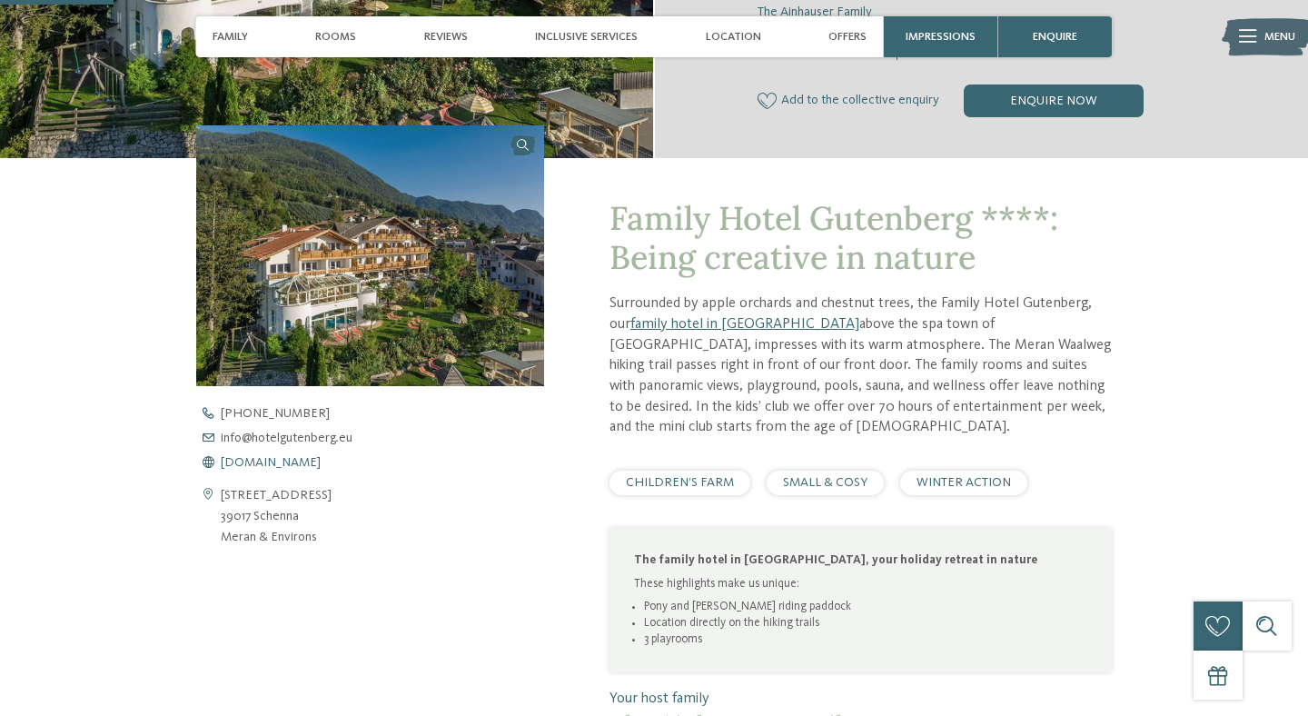
click at [294, 466] on span "[DOMAIN_NAME]" at bounding box center [271, 462] width 100 height 13
click at [305, 464] on span "[DOMAIN_NAME]" at bounding box center [271, 462] width 100 height 13
